Goal: Download file/media

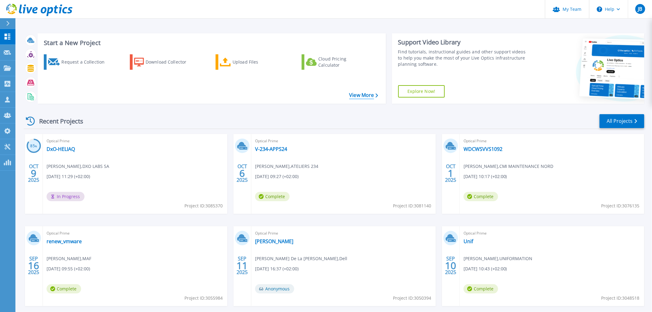
click at [353, 94] on link "View More" at bounding box center [363, 95] width 29 height 6
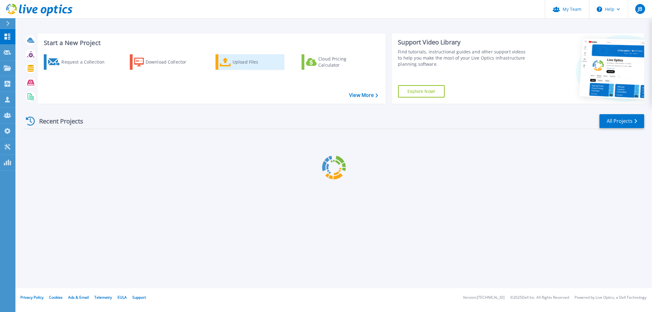
click at [242, 65] on div "Upload Files" at bounding box center [257, 62] width 49 height 12
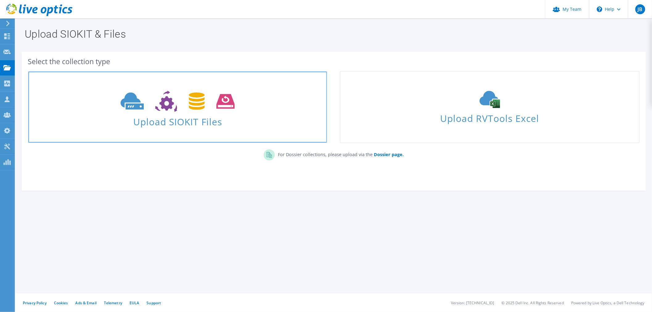
click at [239, 126] on span "Upload SIOKIT Files" at bounding box center [177, 119] width 299 height 13
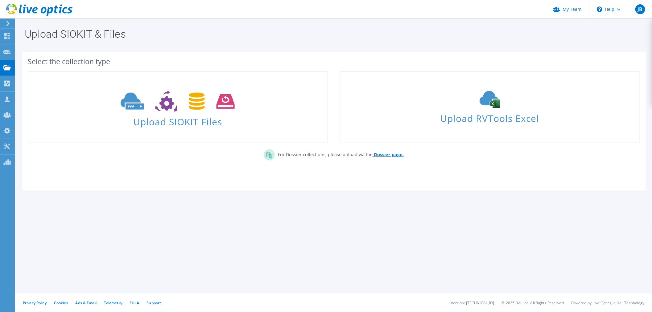
click at [393, 156] on b "Dossier page." at bounding box center [389, 155] width 30 height 6
click at [6, 53] on use at bounding box center [6, 51] width 7 height 5
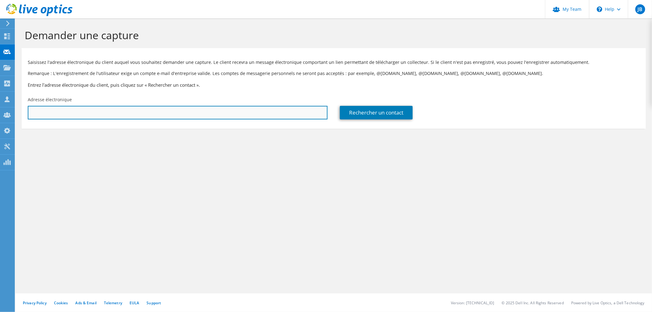
click at [108, 111] on input "text" at bounding box center [178, 113] width 300 height 14
click at [66, 114] on input "text" at bounding box center [178, 113] width 300 height 14
type input "fre.gerard@axione.fr"
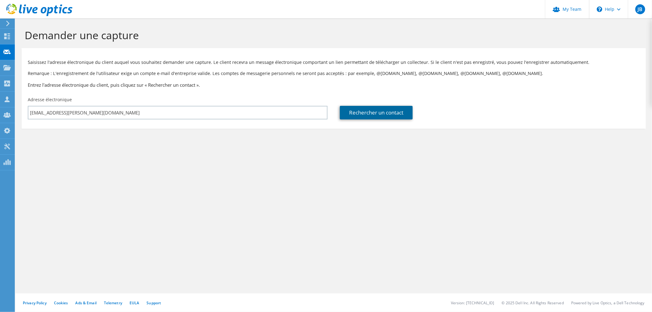
click at [386, 112] on link "Rechercher un contact" at bounding box center [376, 113] width 73 height 14
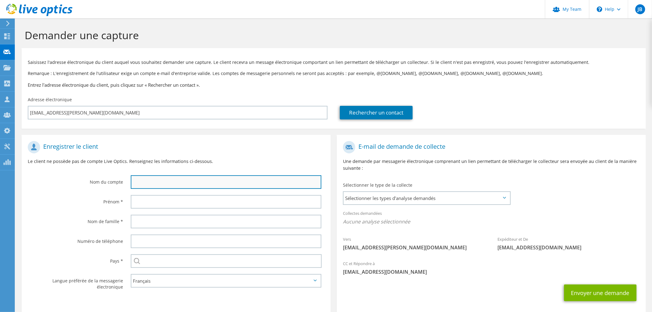
click at [157, 177] on input "text" at bounding box center [226, 182] width 191 height 14
type input "Axione"
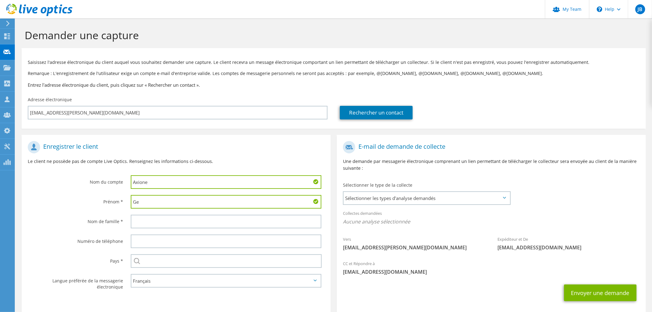
type input "G"
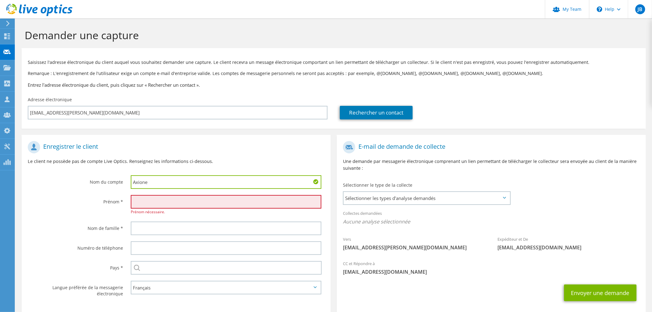
type input "D"
type input "F"
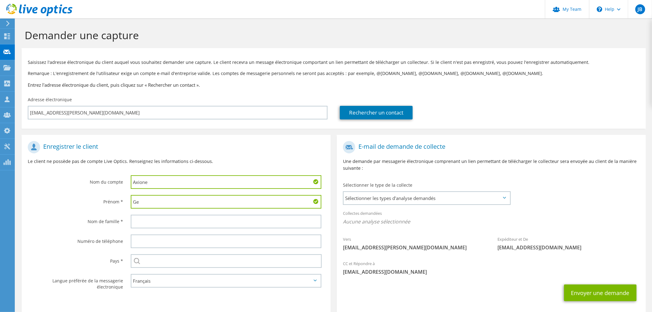
type input "G"
type input "Fredéric"
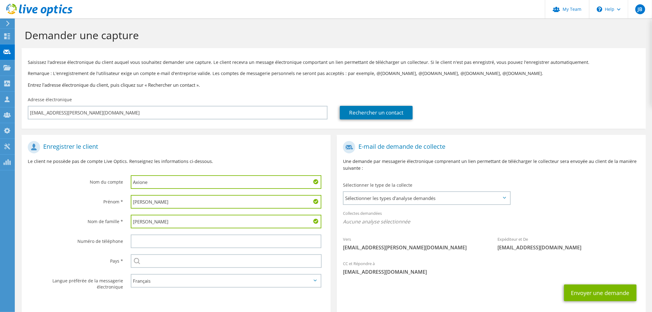
type input "Gerard"
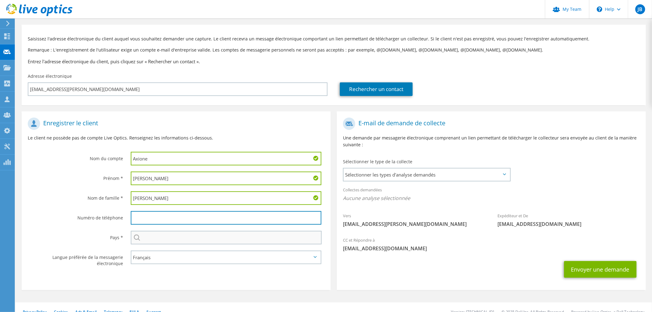
scroll to position [33, 0]
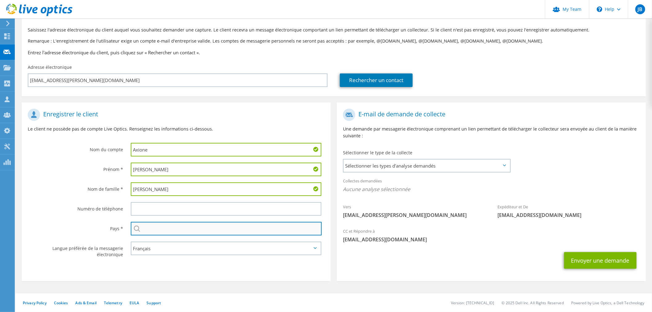
click at [167, 226] on input "text" at bounding box center [226, 229] width 191 height 14
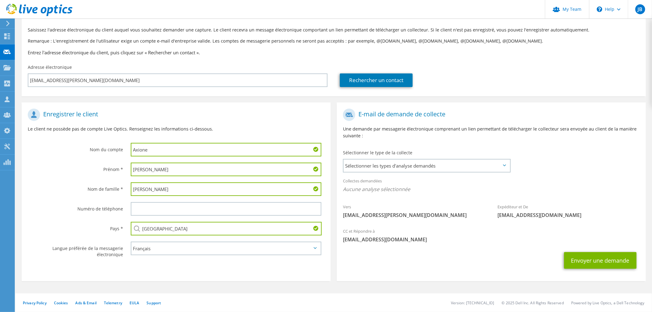
type input "France"
click at [399, 256] on div "Envoyer une demande" at bounding box center [491, 260] width 309 height 23
click at [618, 258] on button "Envoyer une demande" at bounding box center [600, 260] width 73 height 17
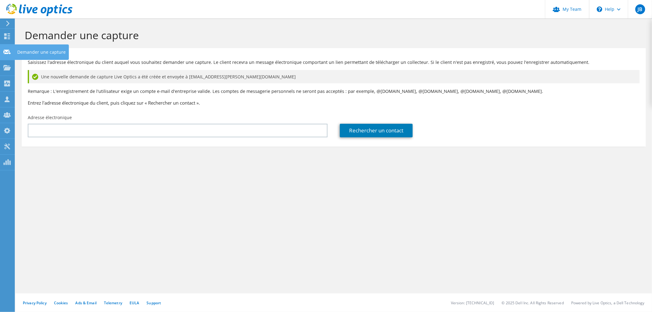
click at [5, 53] on use at bounding box center [6, 51] width 7 height 5
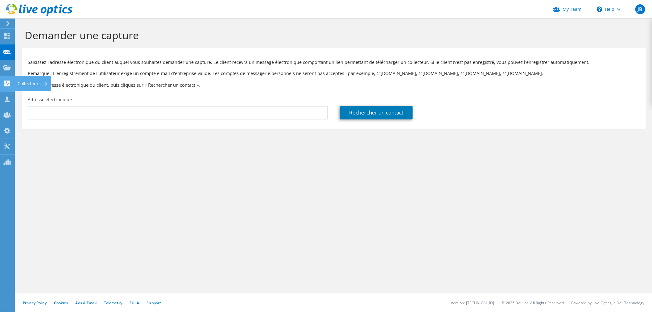
click at [7, 83] on use at bounding box center [7, 84] width 6 height 6
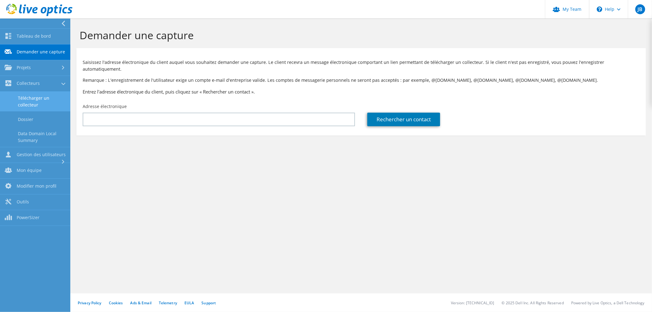
click at [52, 99] on link "Télécharger un collecteur" at bounding box center [35, 102] width 70 height 20
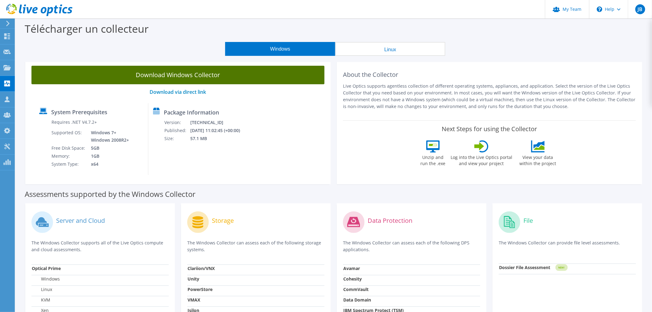
click at [170, 78] on link "Download Windows Collector" at bounding box center [177, 75] width 293 height 19
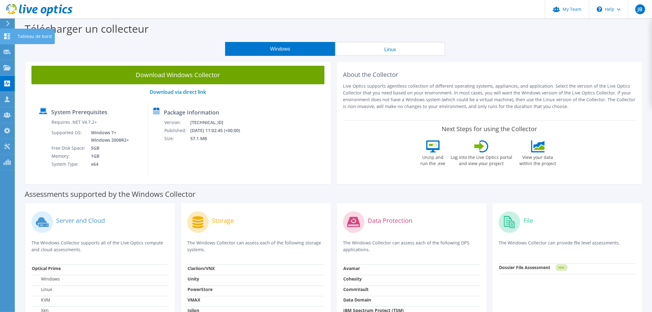
click at [6, 36] on use at bounding box center [7, 36] width 6 height 6
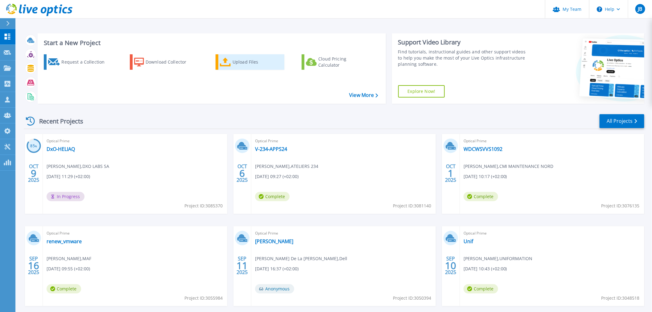
click at [248, 62] on div "Upload Files" at bounding box center [257, 62] width 49 height 12
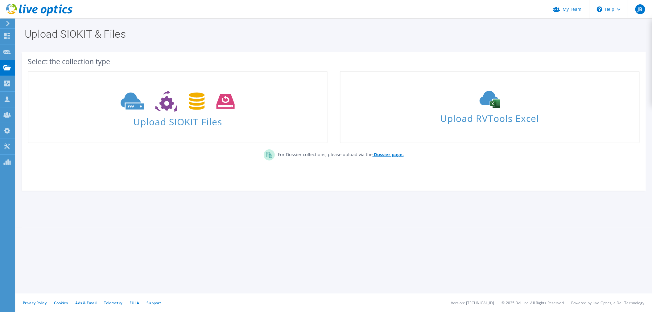
click at [389, 154] on b "Dossier page." at bounding box center [389, 155] width 30 height 6
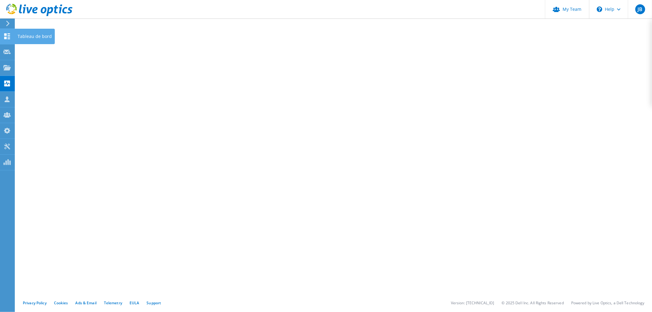
click at [4, 35] on icon at bounding box center [6, 36] width 7 height 6
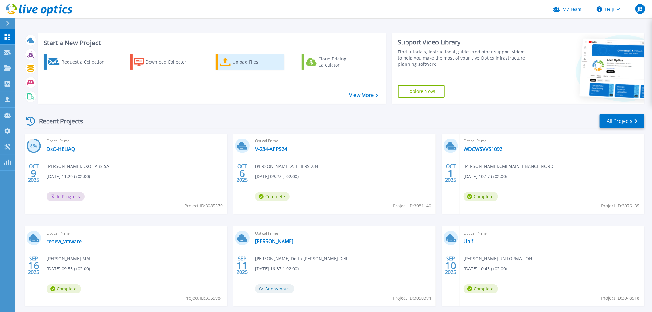
click at [247, 64] on div "Upload Files" at bounding box center [257, 62] width 49 height 12
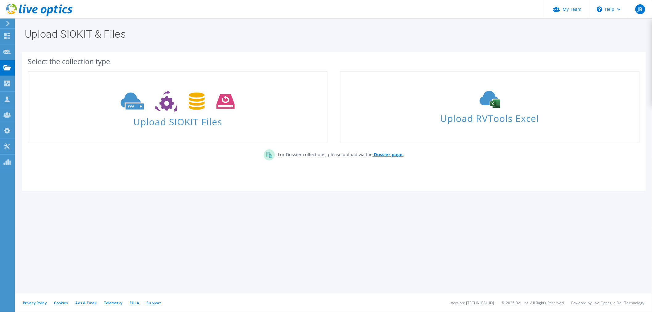
click at [388, 155] on b "Dossier page." at bounding box center [389, 155] width 30 height 6
